Goal: Information Seeking & Learning: Learn about a topic

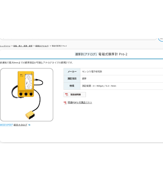
scroll to position [56, 0]
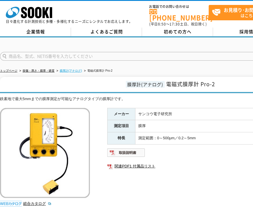
click at [65, 69] on link "膜厚計(アナログ)" at bounding box center [71, 70] width 22 height 3
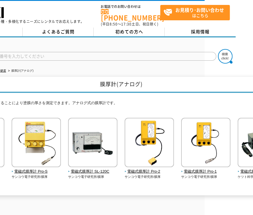
scroll to position [0, 53]
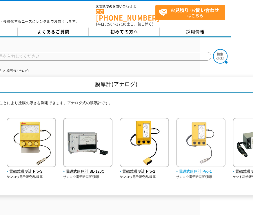
click at [212, 168] on span "電磁式膜厚計 Pro-1" at bounding box center [201, 171] width 50 height 6
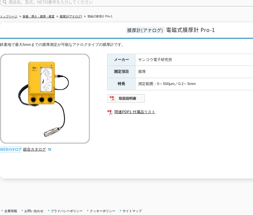
scroll to position [58, 0]
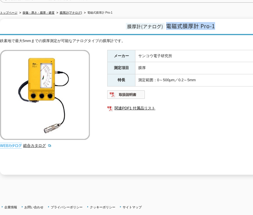
drag, startPoint x: 210, startPoint y: 24, endPoint x: 170, endPoint y: 26, distance: 39.8
click at [166, 24] on h1 "膜厚計(アナログ) 電磁式膜厚計 Pro-1" at bounding box center [169, 27] width 339 height 16
copy span "電磁式膜厚計 Pro-1"
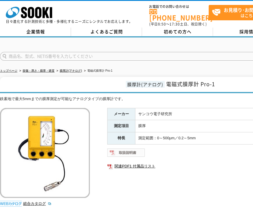
click at [137, 150] on img at bounding box center [126, 152] width 38 height 9
click at [31, 201] on link "総合カタログ" at bounding box center [37, 203] width 28 height 4
